Goal: Communication & Community: Answer question/provide support

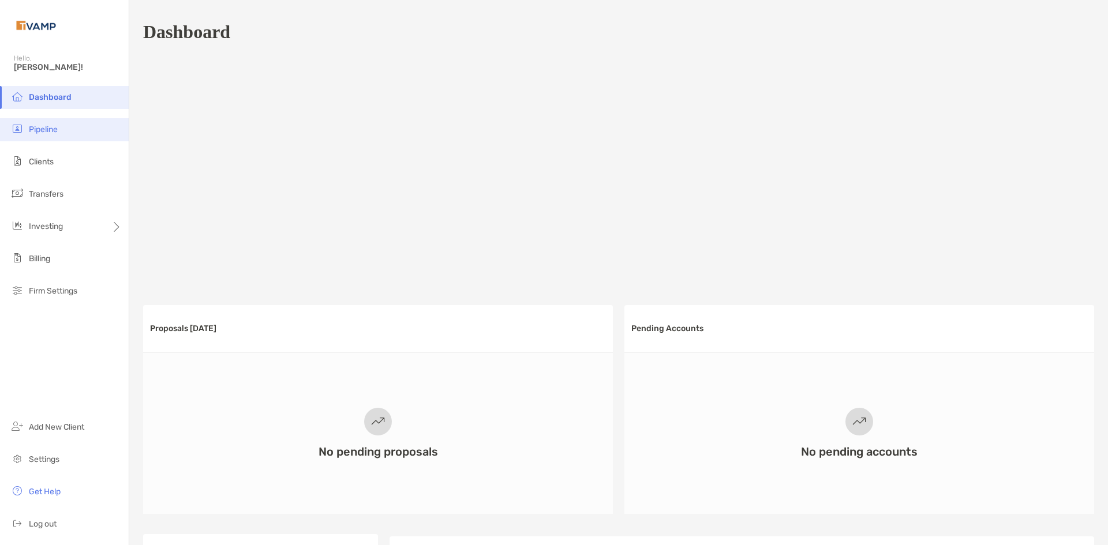
click at [87, 126] on li "Pipeline" at bounding box center [64, 129] width 129 height 23
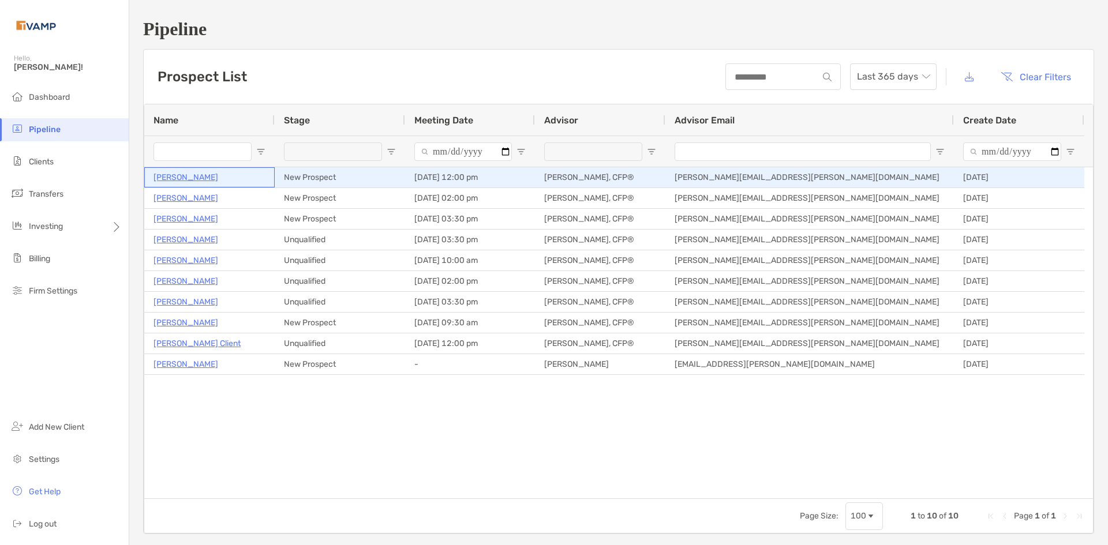
click at [173, 174] on p "[PERSON_NAME]" at bounding box center [185, 177] width 65 height 14
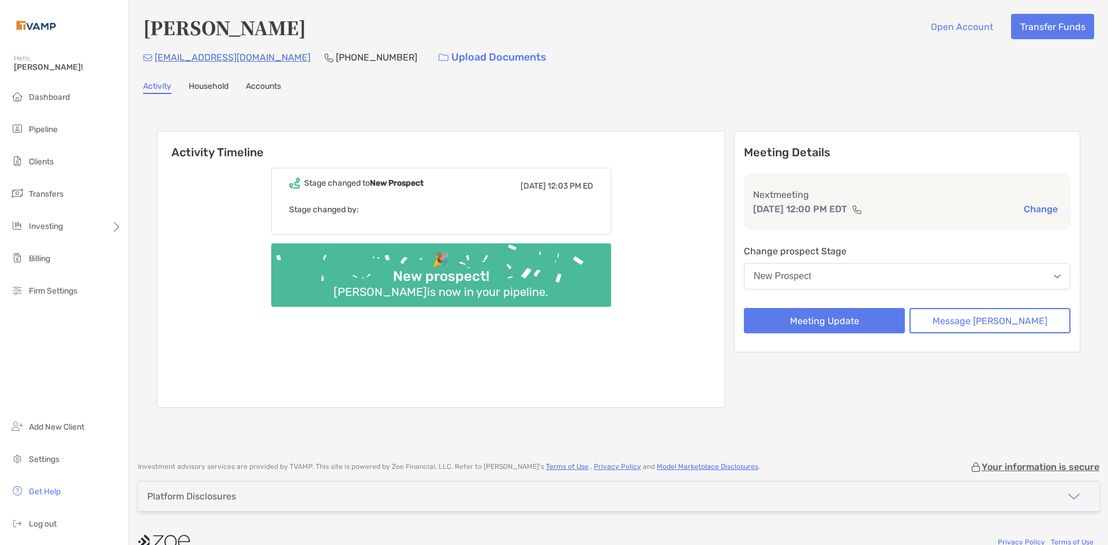
click at [211, 89] on link "Household" at bounding box center [209, 87] width 40 height 13
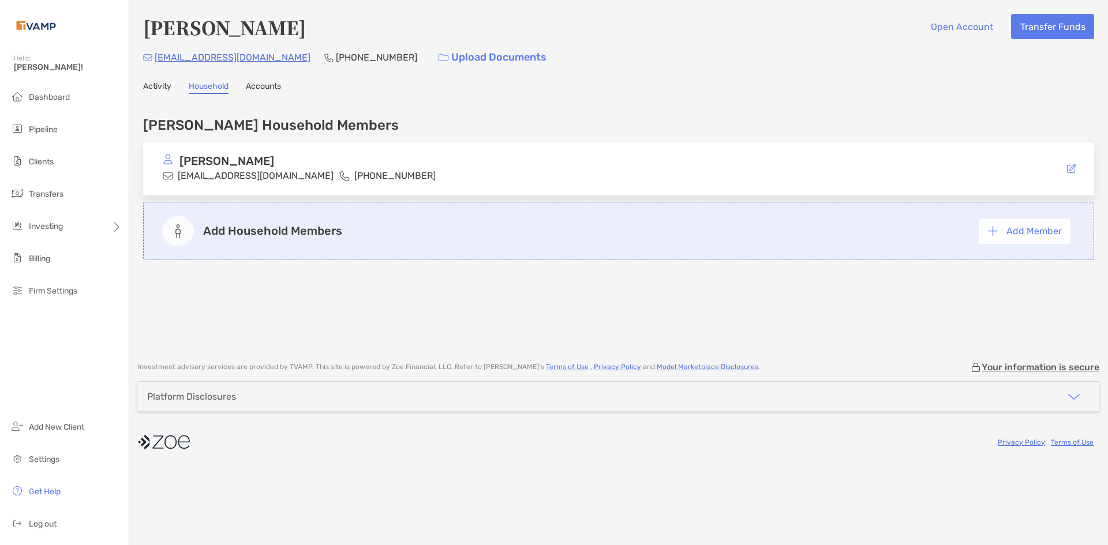
click at [276, 91] on link "Accounts" at bounding box center [263, 87] width 35 height 13
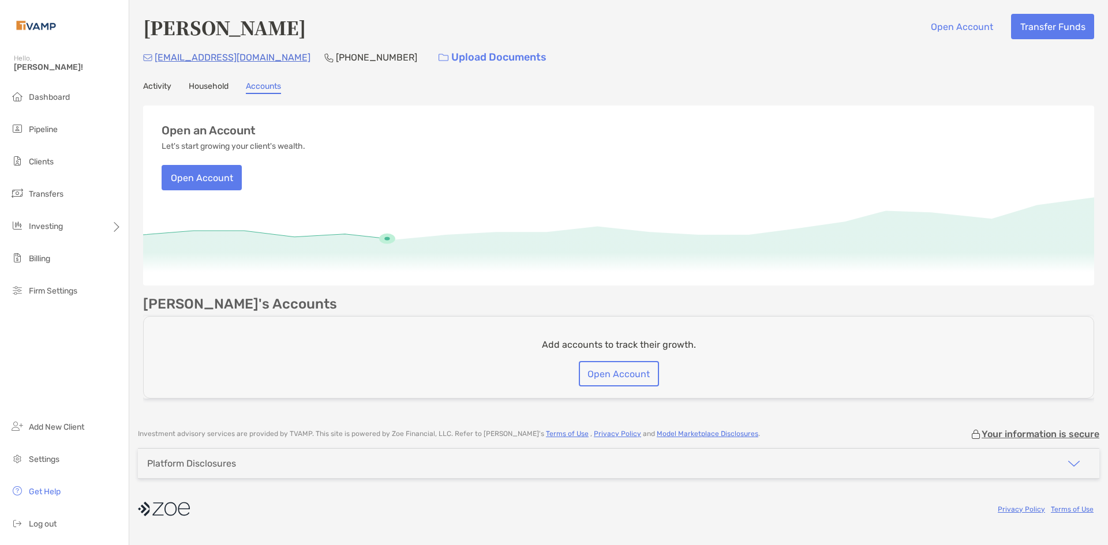
click at [158, 85] on link "Activity" at bounding box center [157, 87] width 28 height 13
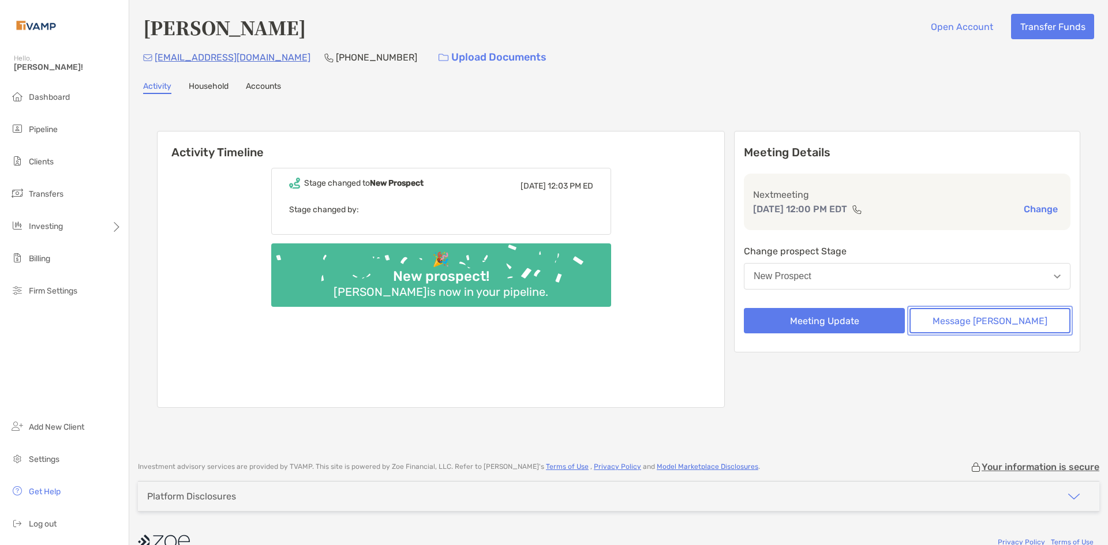
click at [996, 316] on button "Message Zoe" at bounding box center [989, 320] width 161 height 25
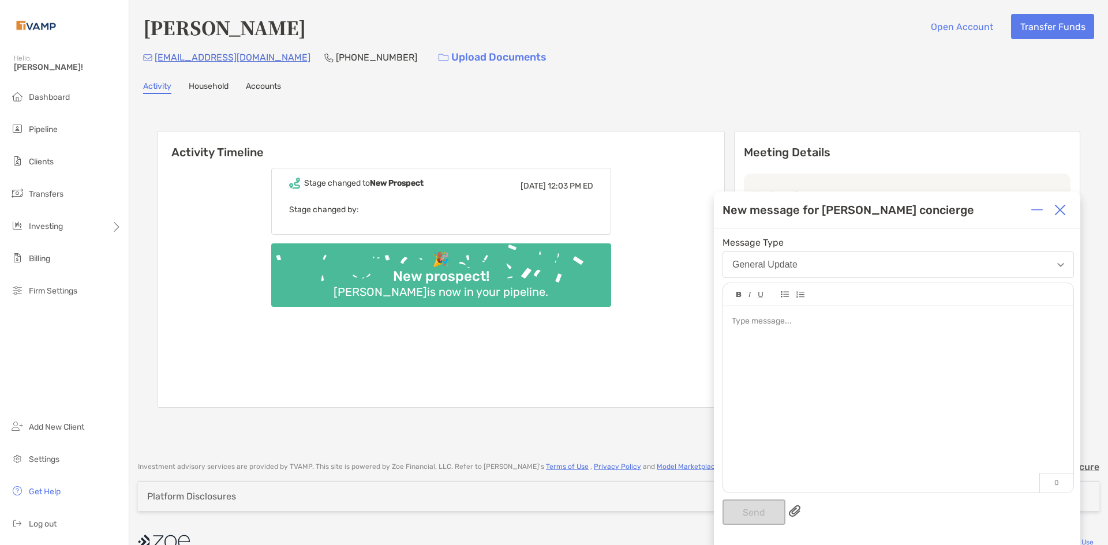
click at [803, 508] on div "Send" at bounding box center [897, 512] width 351 height 25
click at [799, 512] on img at bounding box center [795, 511] width 12 height 12
click at [0, 0] on input "file" at bounding box center [0, 0] width 0 height 0
click at [849, 355] on div at bounding box center [898, 377] width 350 height 143
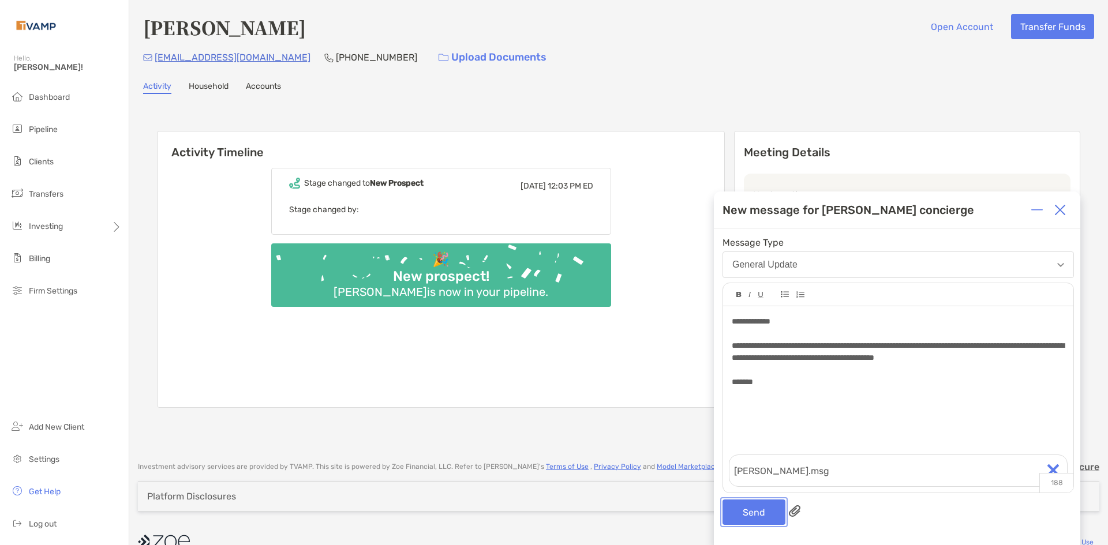
click at [749, 520] on button "Send" at bounding box center [753, 512] width 63 height 25
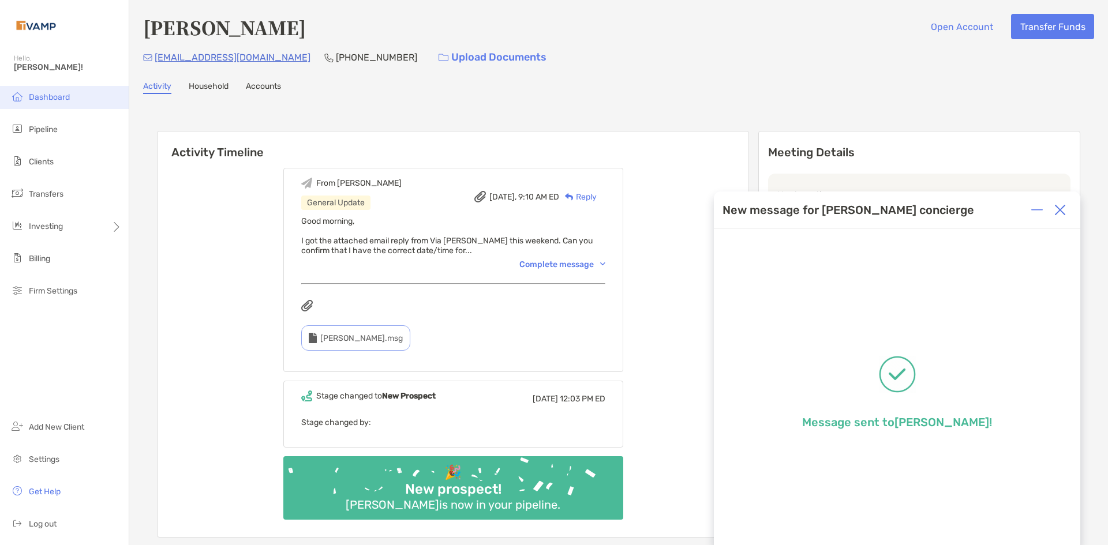
click at [47, 101] on span "Dashboard" at bounding box center [49, 97] width 41 height 10
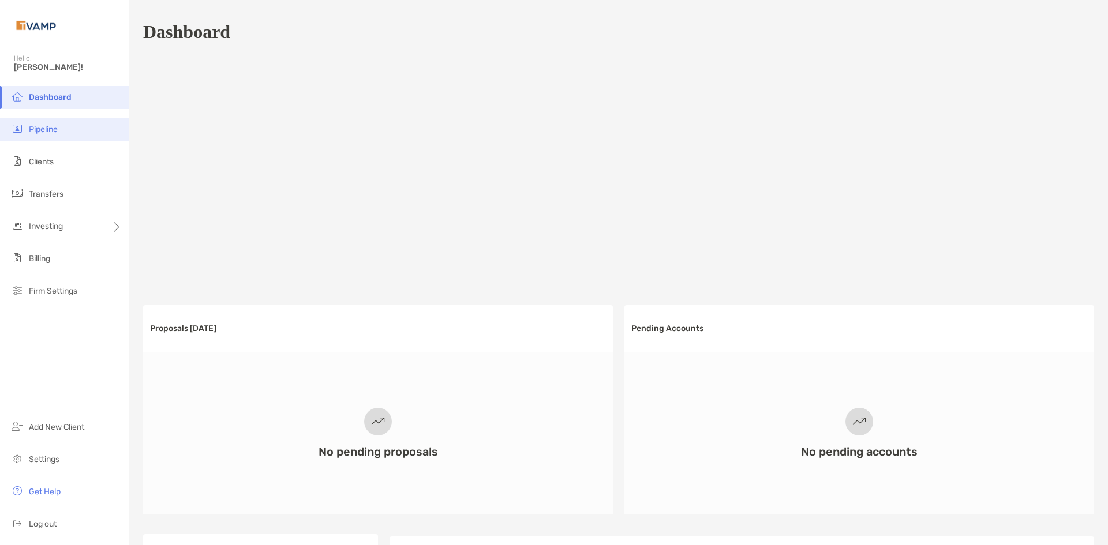
click at [35, 132] on span "Pipeline" at bounding box center [43, 130] width 29 height 10
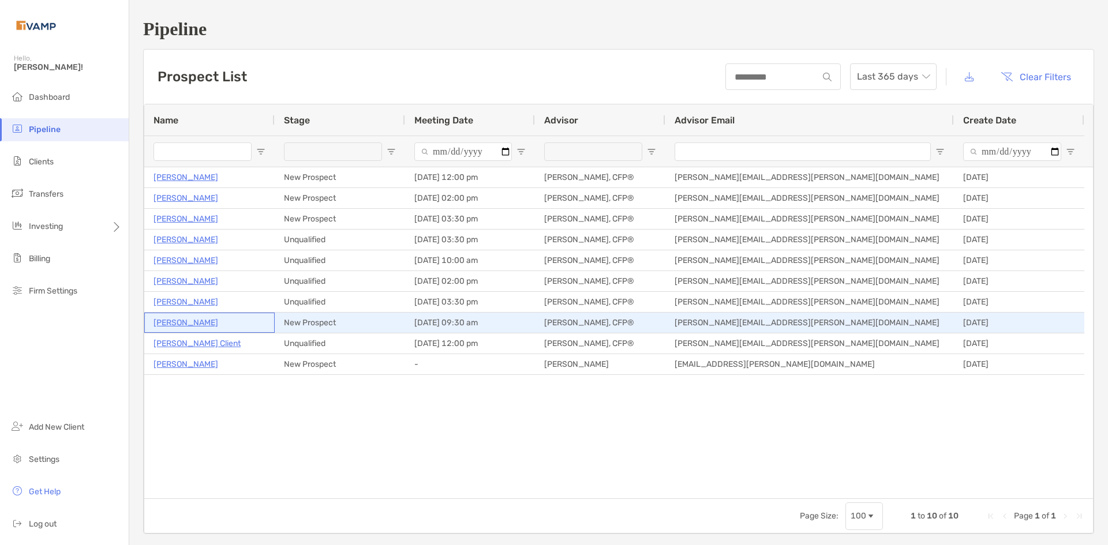
click at [195, 326] on p "[PERSON_NAME]" at bounding box center [185, 323] width 65 height 14
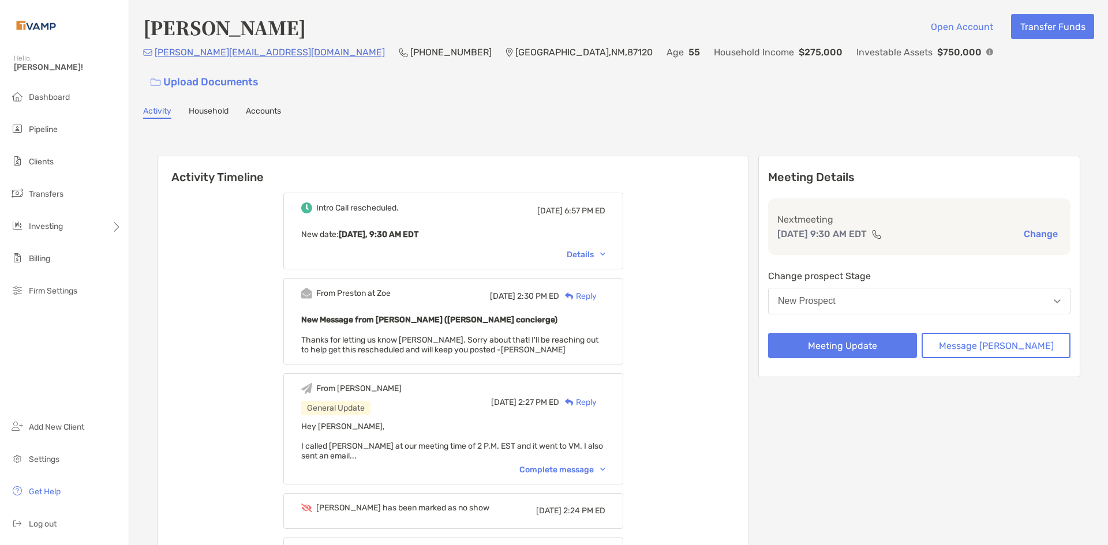
click at [410, 58] on p "(972) 467-8460" at bounding box center [450, 52] width 81 height 14
drag, startPoint x: 366, startPoint y: 57, endPoint x: 305, endPoint y: 50, distance: 61.5
click at [410, 50] on p "(972) 467-8460" at bounding box center [450, 52] width 81 height 14
copy p "(972) 467-8460"
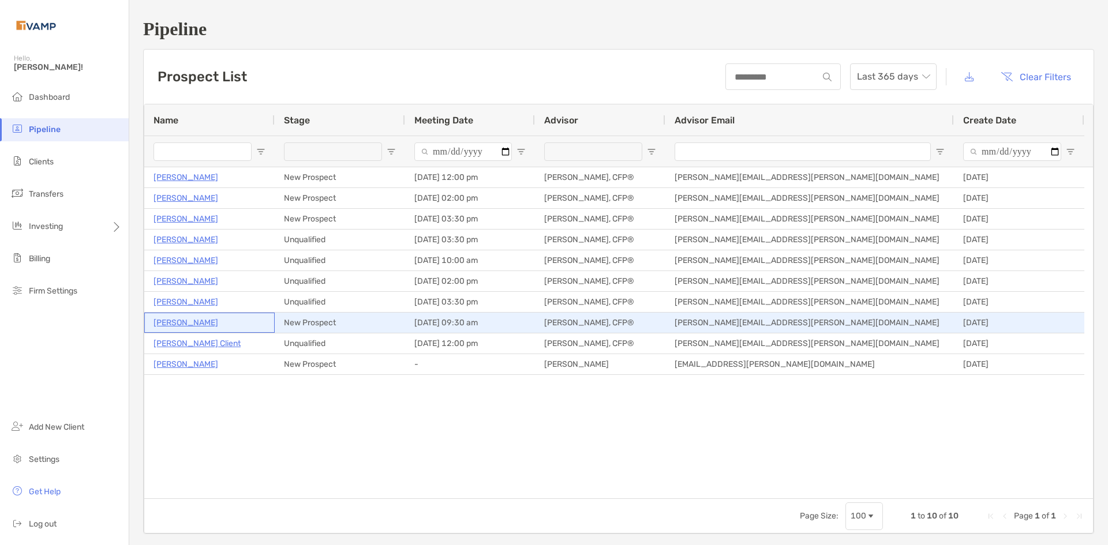
click at [207, 320] on p "[PERSON_NAME]" at bounding box center [185, 323] width 65 height 14
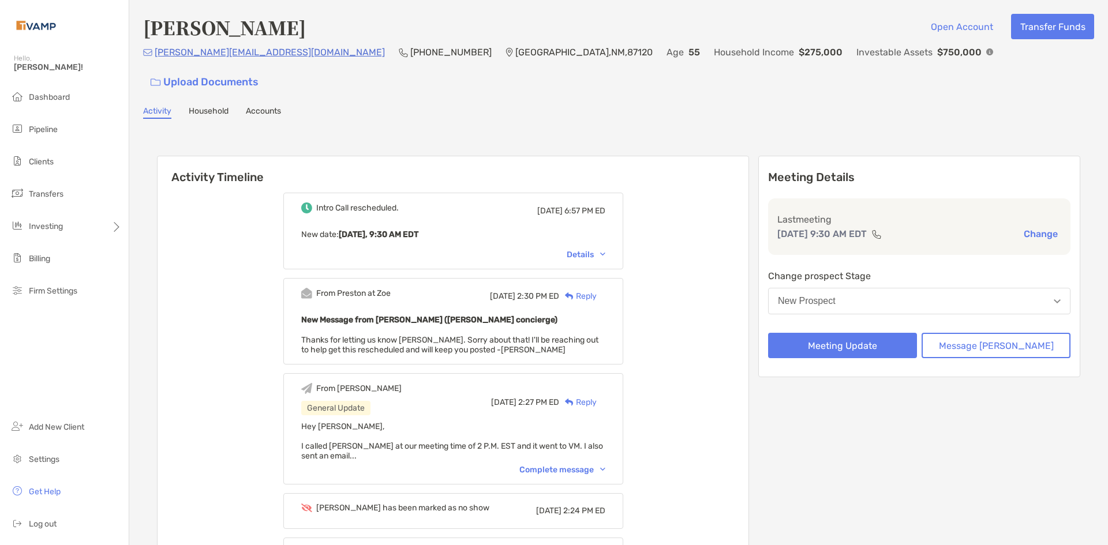
click at [962, 288] on button "New Prospect" at bounding box center [919, 301] width 302 height 27
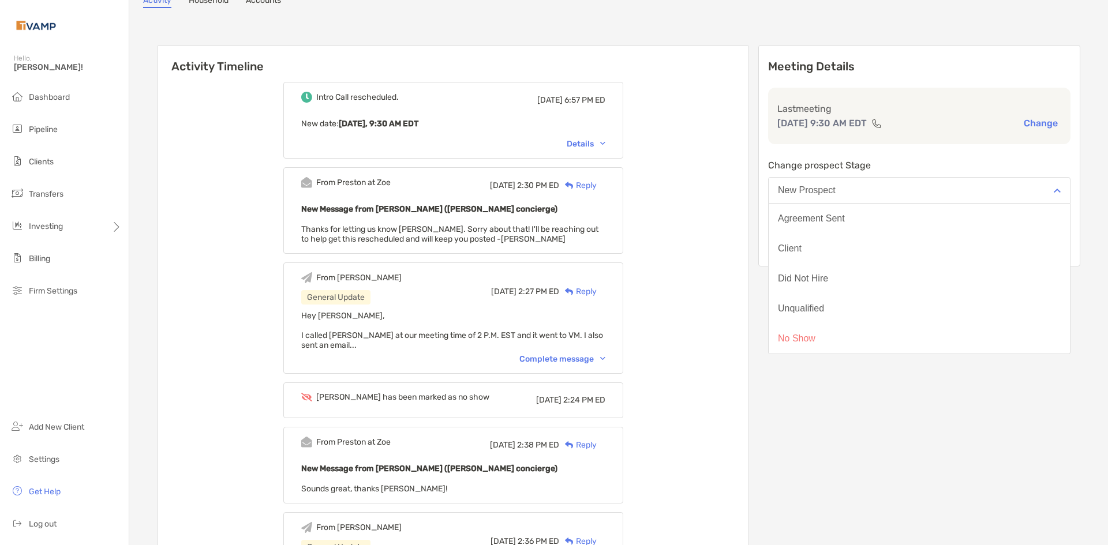
scroll to position [115, 0]
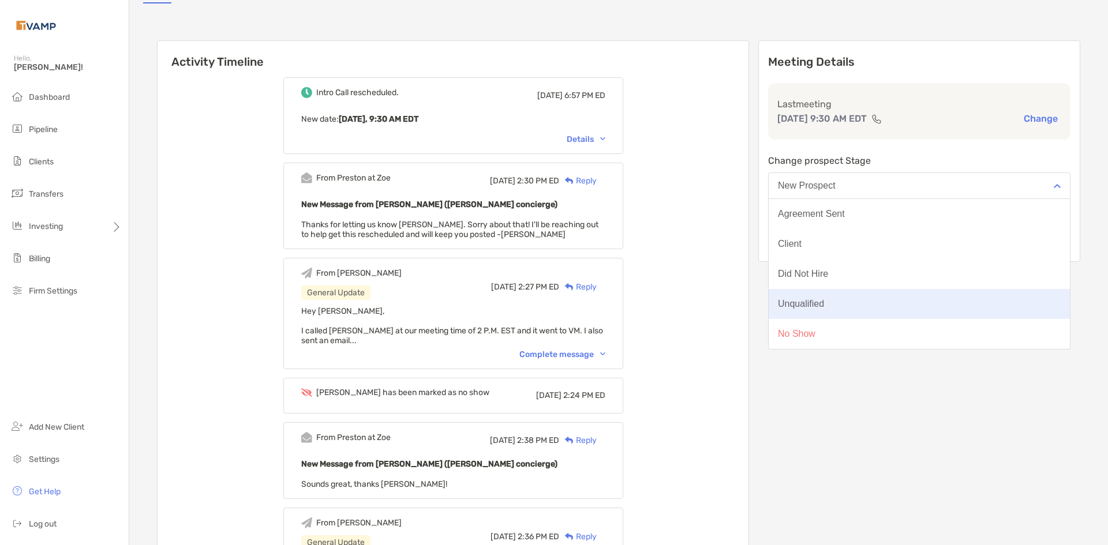
click at [881, 289] on button "Unqualified" at bounding box center [919, 304] width 301 height 30
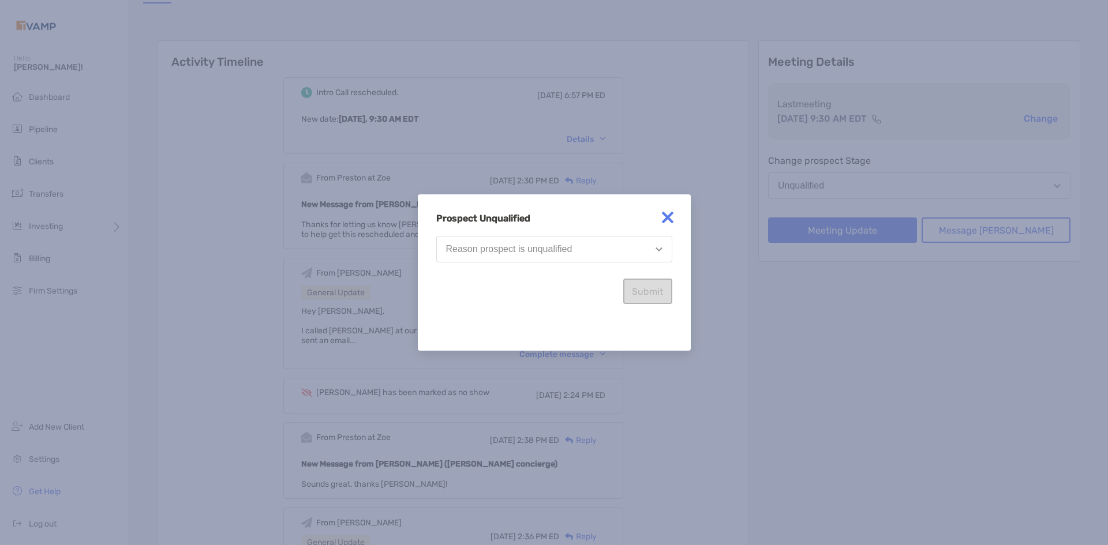
click at [617, 256] on button "Reason prospect is unqualified" at bounding box center [554, 249] width 236 height 27
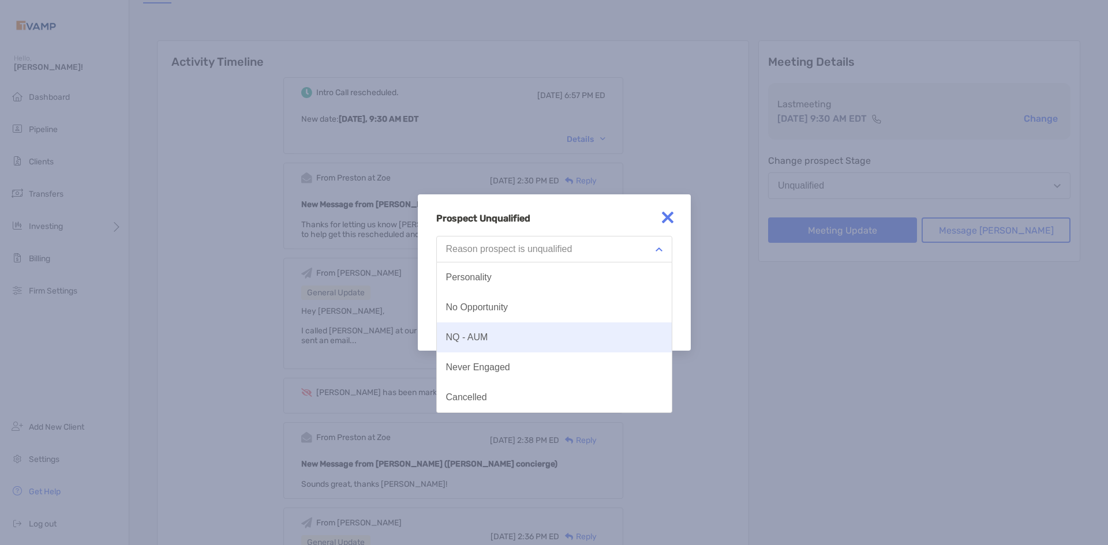
click at [559, 343] on button "NQ - AUM" at bounding box center [554, 338] width 235 height 30
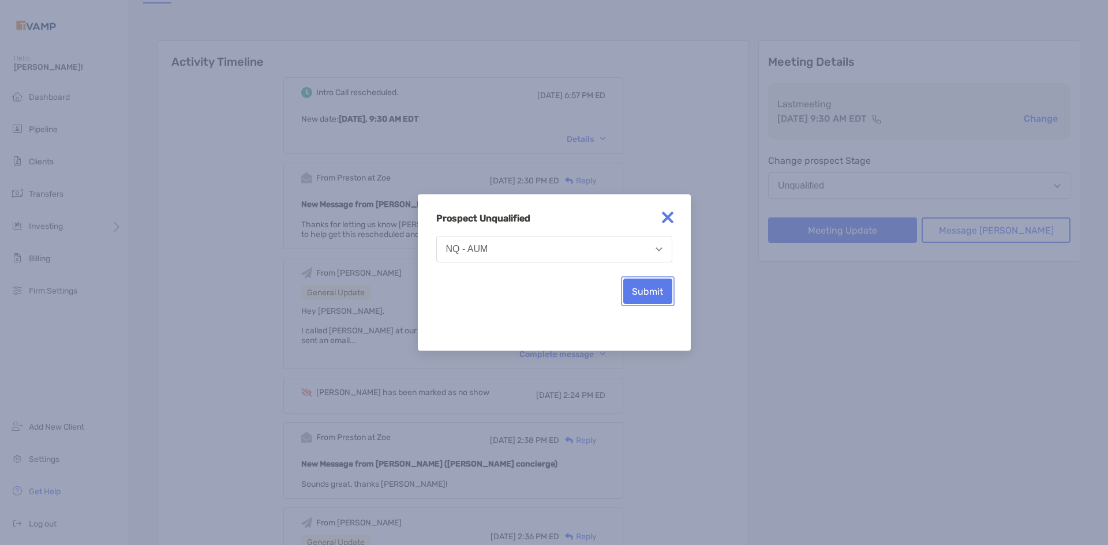
click at [638, 294] on button "Submit" at bounding box center [647, 291] width 49 height 25
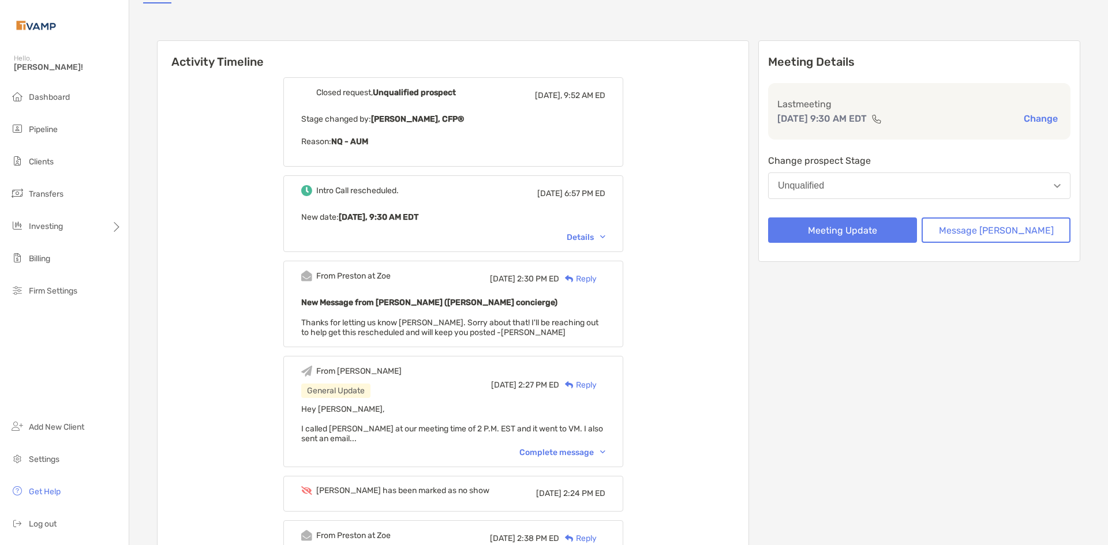
scroll to position [0, 0]
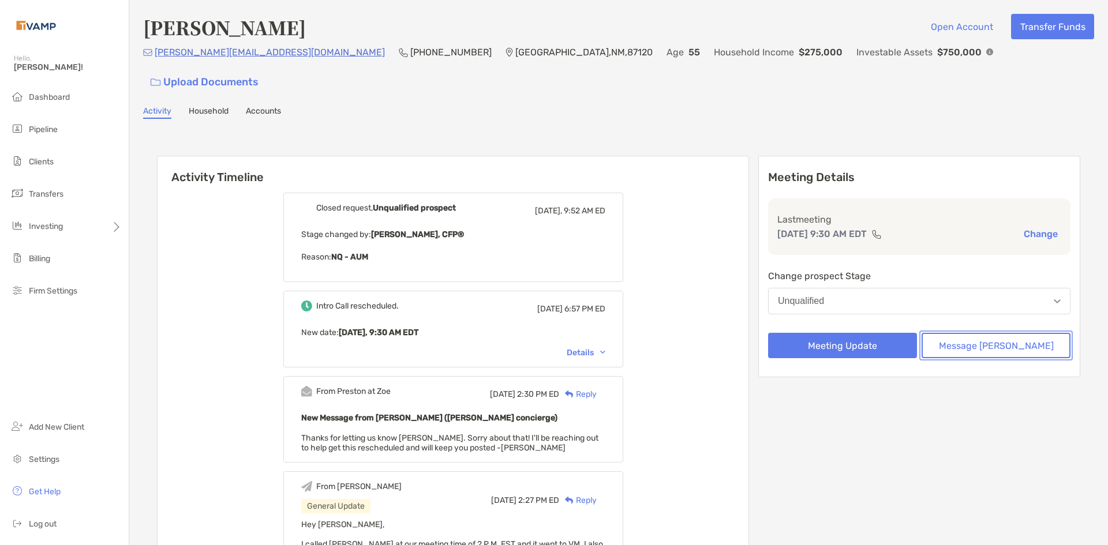
click at [999, 333] on button "Message Zoe" at bounding box center [995, 345] width 149 height 25
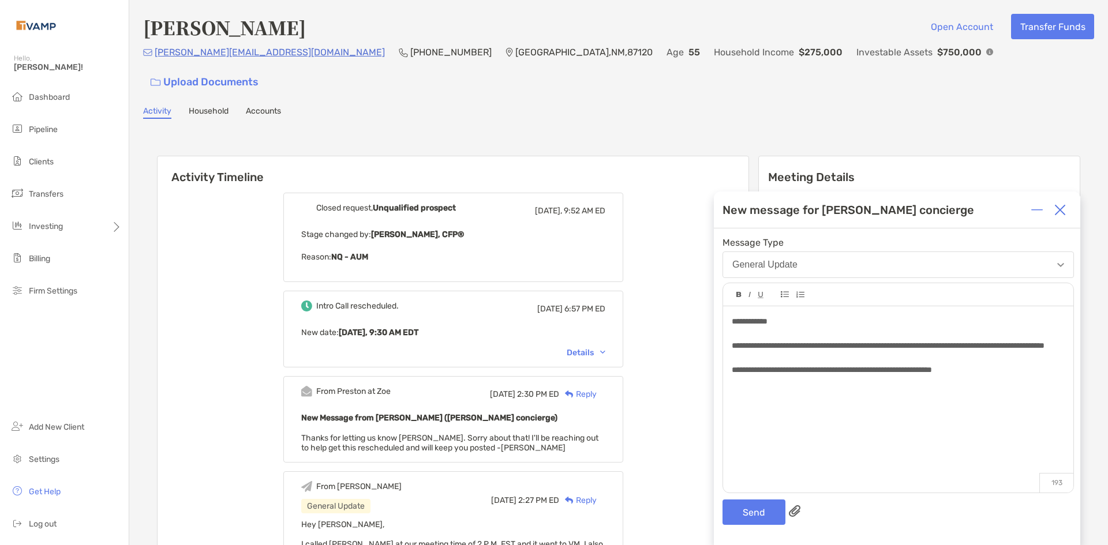
click at [1009, 364] on div at bounding box center [898, 358] width 332 height 12
drag, startPoint x: 1006, startPoint y: 388, endPoint x: 1016, endPoint y: 388, distance: 10.4
click at [1011, 376] on div "**********" at bounding box center [898, 370] width 332 height 12
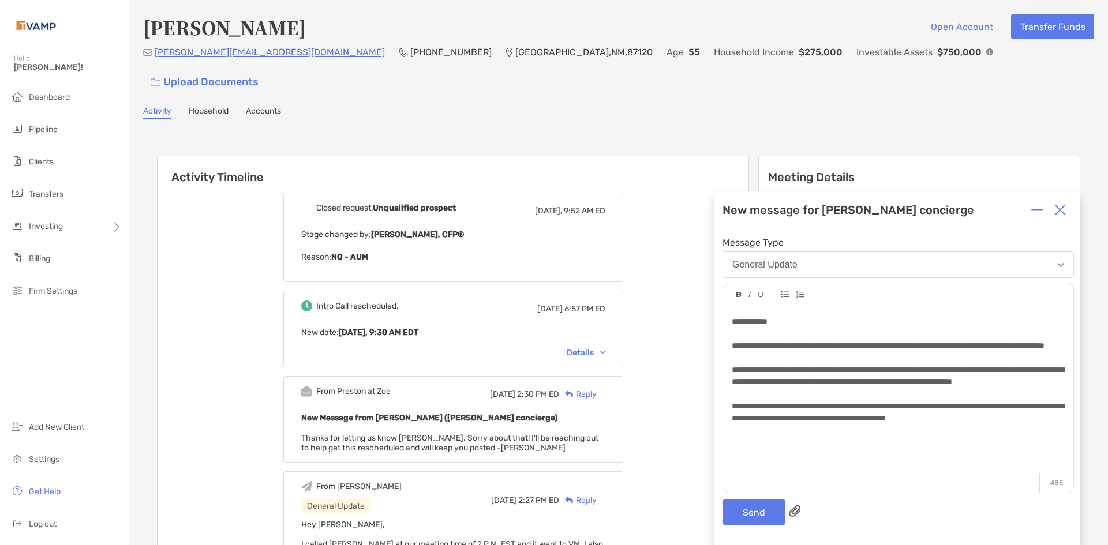
click at [1058, 425] on div "**********" at bounding box center [898, 412] width 332 height 24
click at [830, 425] on div "**********" at bounding box center [898, 412] width 332 height 24
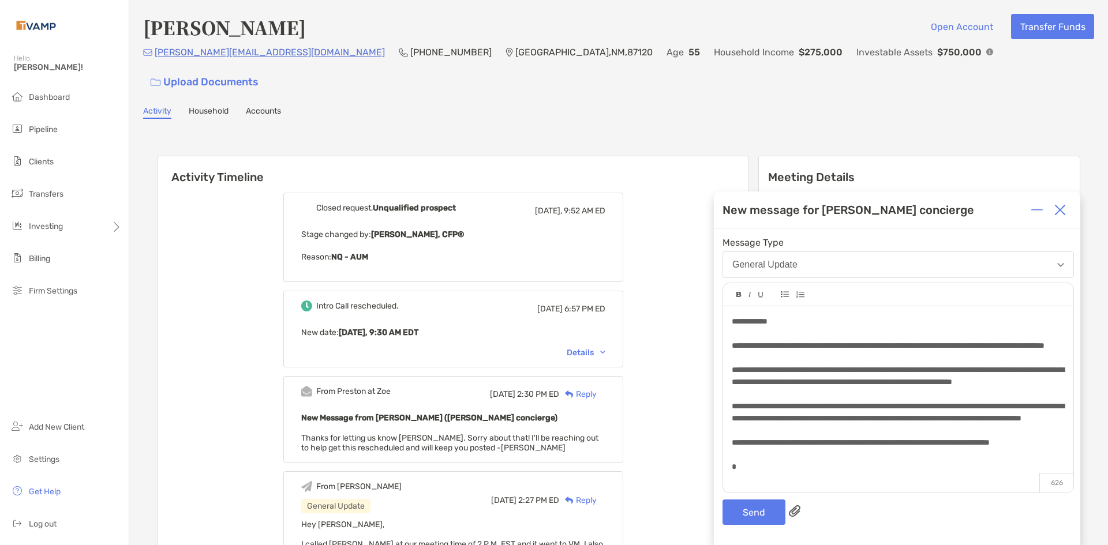
scroll to position [39, 0]
click at [740, 512] on button "Send" at bounding box center [753, 512] width 63 height 25
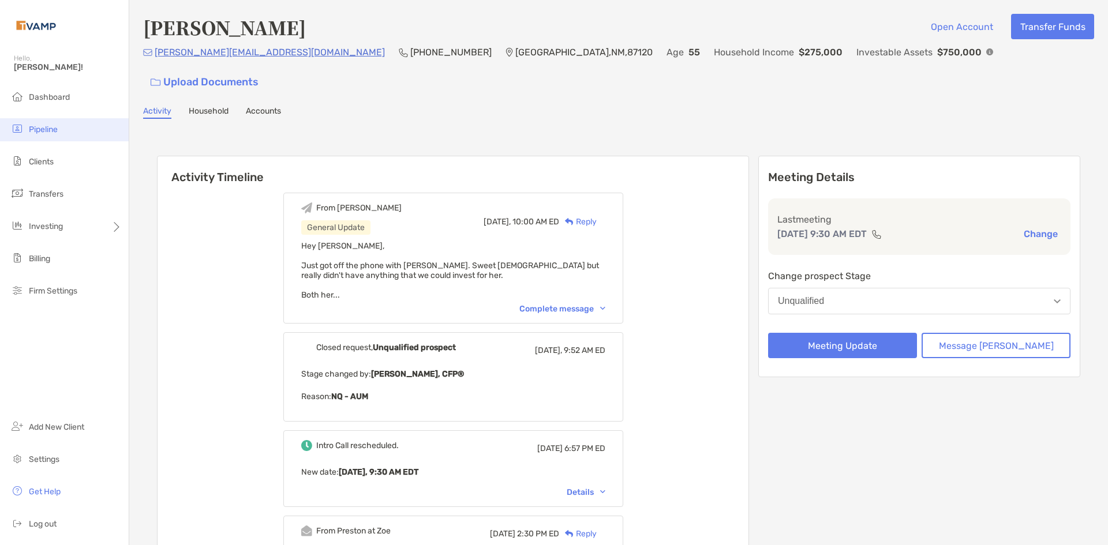
click at [38, 129] on span "Pipeline" at bounding box center [43, 130] width 29 height 10
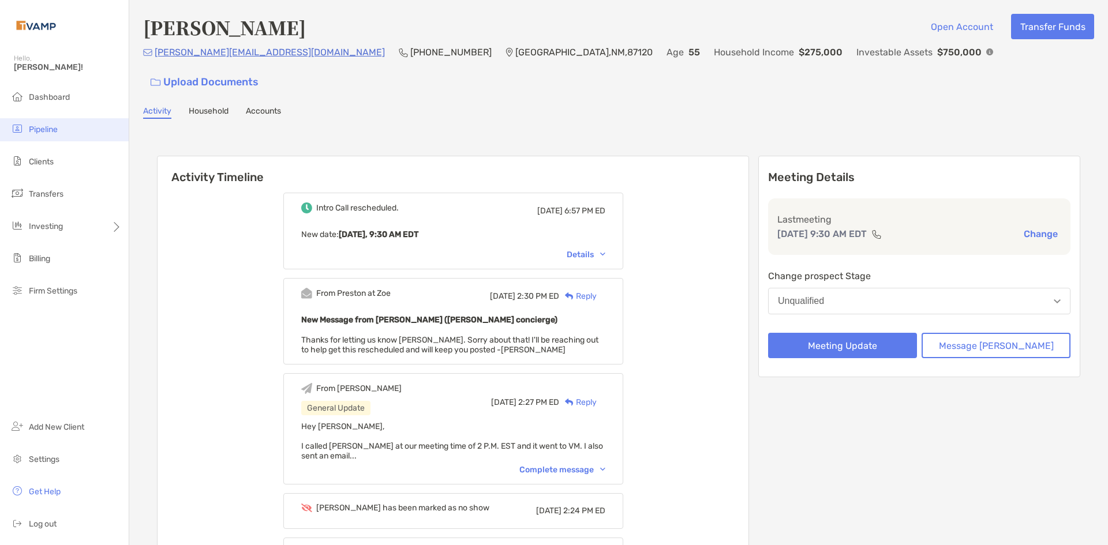
click at [72, 129] on li "Pipeline" at bounding box center [64, 129] width 129 height 23
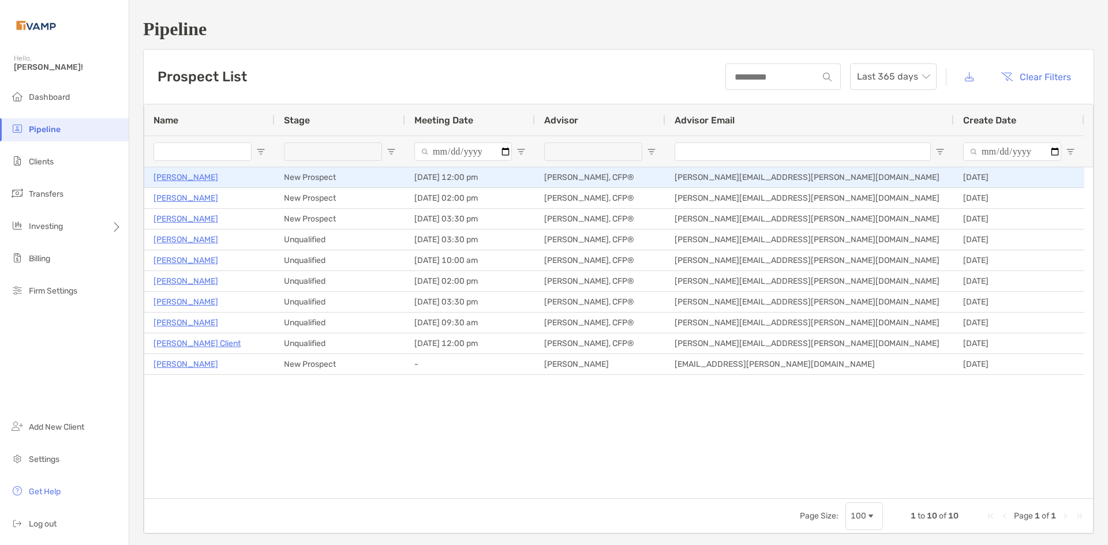
click at [178, 175] on p "Ria Voss" at bounding box center [185, 177] width 65 height 14
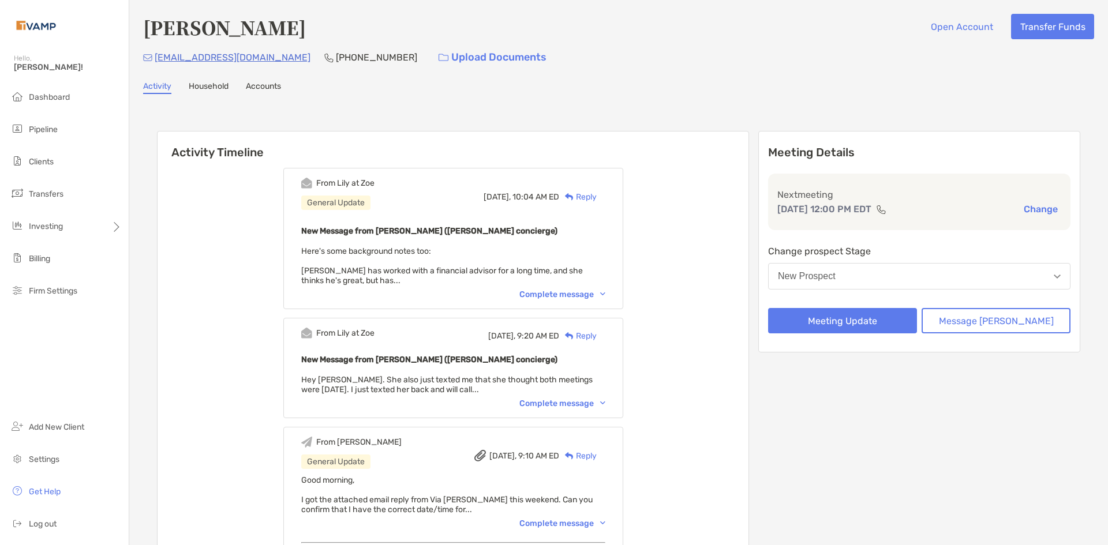
click at [605, 402] on div "Complete message" at bounding box center [562, 404] width 86 height 10
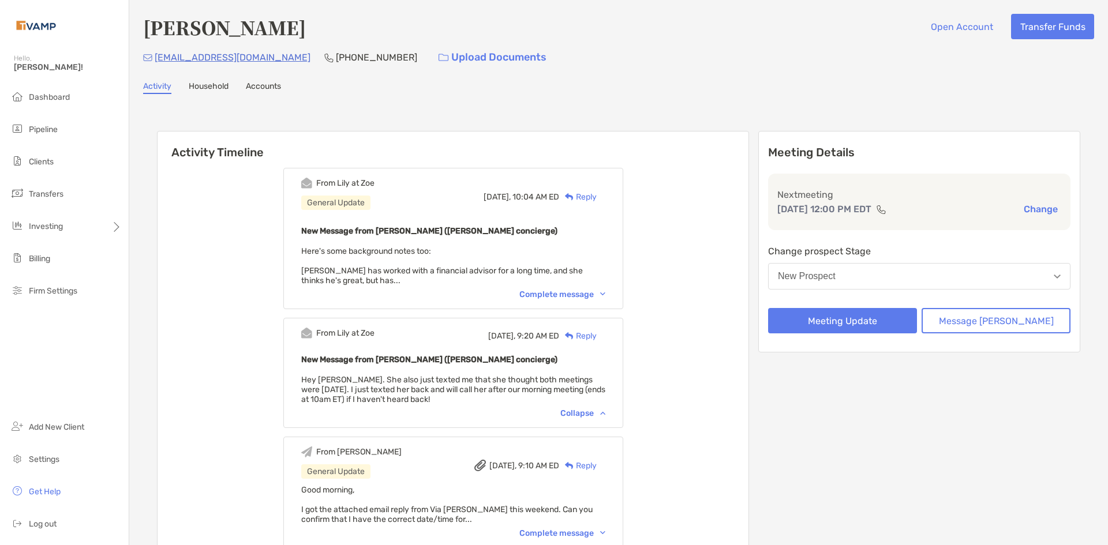
click at [616, 289] on div "From [PERSON_NAME] at Zoe General Update [DATE], 10:04 AM ED Reply New Message …" at bounding box center [453, 238] width 340 height 141
click at [605, 293] on img at bounding box center [602, 294] width 5 height 3
